Goal: Check status: Check status

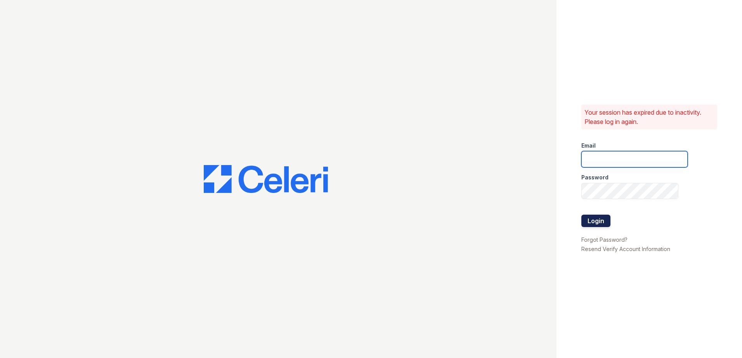
type input "[EMAIL_ADDRESS][DOMAIN_NAME]"
click at [591, 220] on button "Login" at bounding box center [595, 221] width 29 height 12
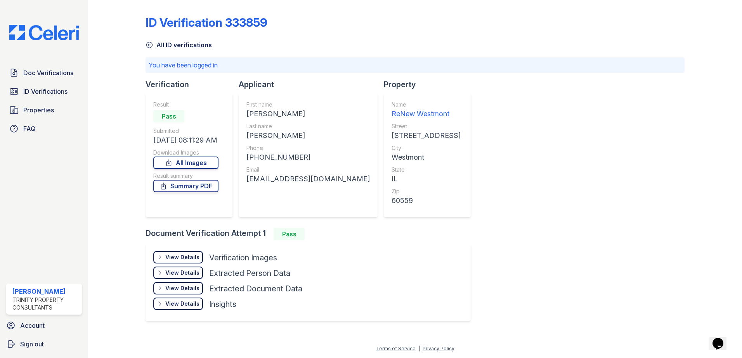
click at [492, 79] on div "ID Verification 333859 All ID verifications You have been logged in Verificatio…" at bounding box center [414, 167] width 539 height 329
